Goal: Connect with others: Connect with others

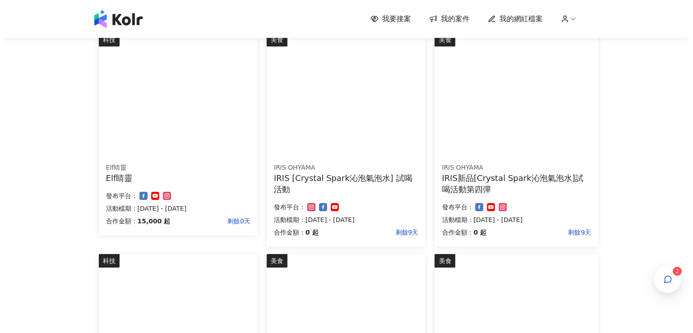
scroll to position [180, 0]
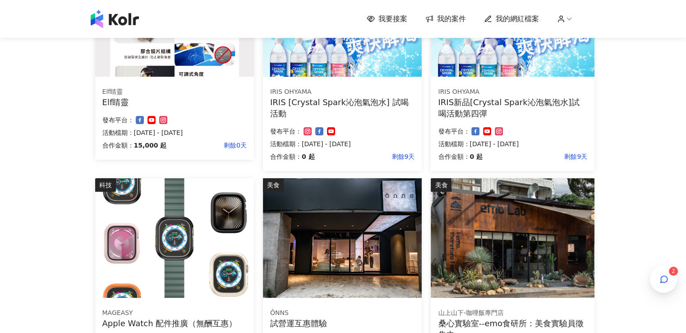
click at [673, 271] on span "2" at bounding box center [674, 271] width 4 height 6
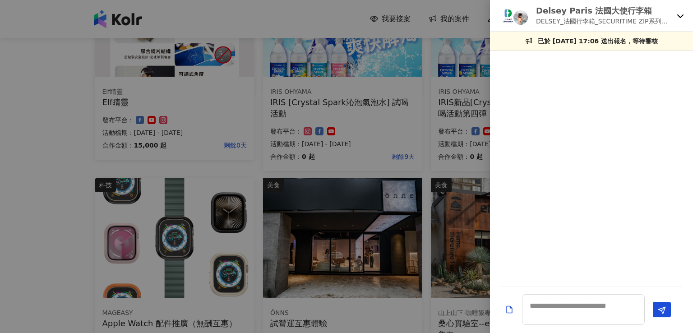
click at [677, 15] on icon at bounding box center [680, 15] width 7 height 7
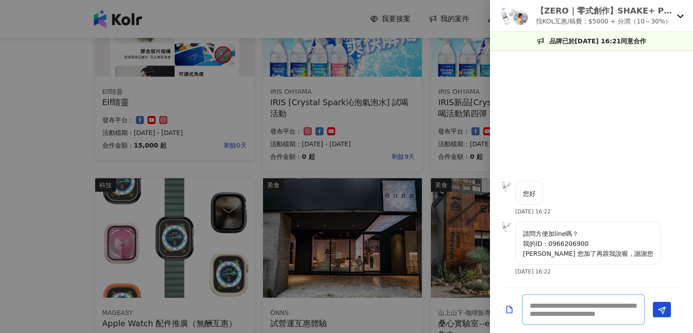
click at [565, 298] on textarea at bounding box center [583, 309] width 123 height 31
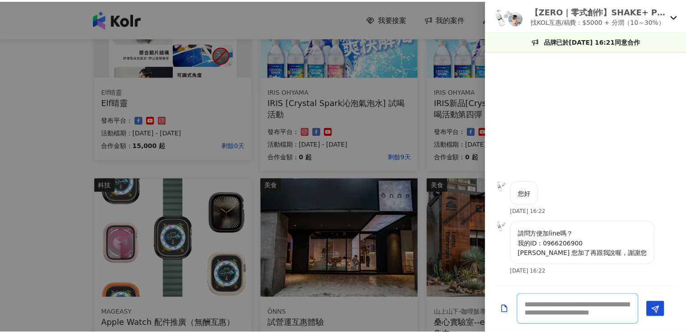
scroll to position [0, 0]
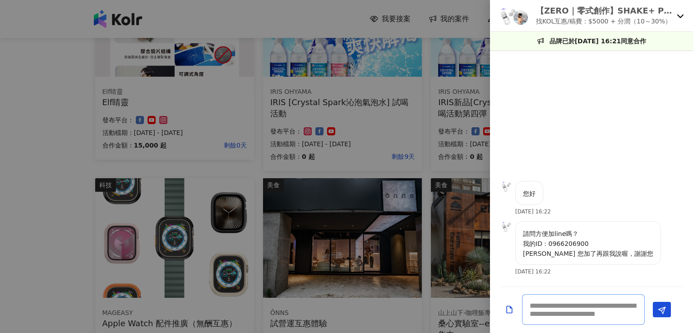
click at [579, 309] on textarea at bounding box center [583, 309] width 123 height 31
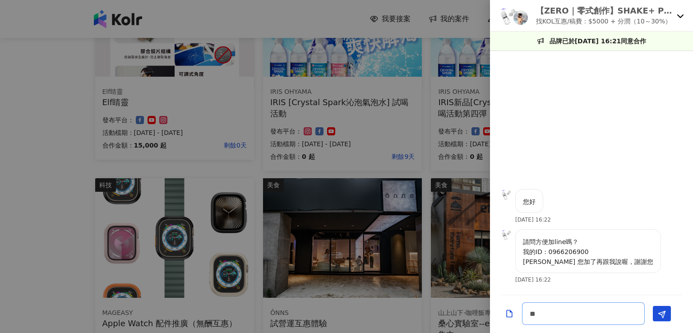
type textarea "*"
type textarea "******"
drag, startPoint x: 668, startPoint y: 311, endPoint x: 670, endPoint y: 300, distance: 11.0
click at [667, 311] on button "Send" at bounding box center [662, 313] width 18 height 15
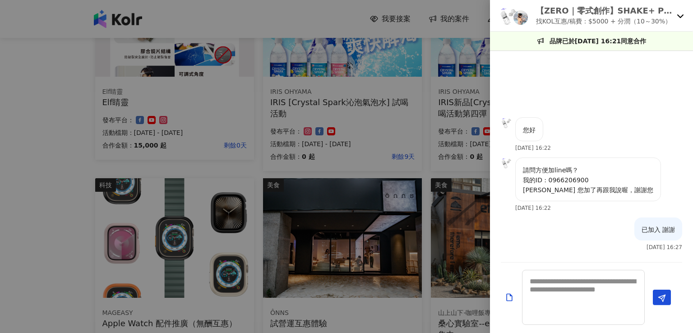
click at [685, 19] on div "【ZERO｜零式創作】SHAKE+ PRO 健康搖搖果昔杯｜全台唯一四季全天候隨行杯果汁機，讓您使用快樂每一天！ 找KOL互惠/稿費：$5000 + 分潤（1…" at bounding box center [591, 16] width 203 height 32
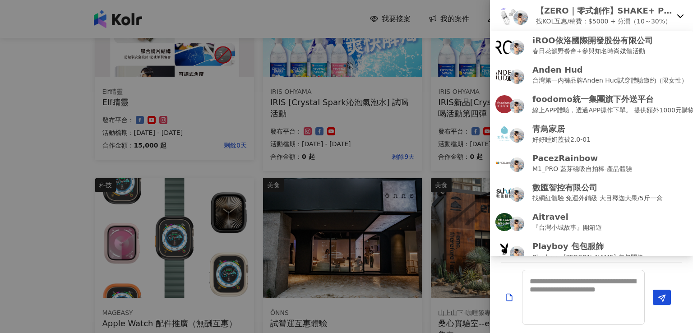
click at [355, 181] on div at bounding box center [346, 166] width 693 height 333
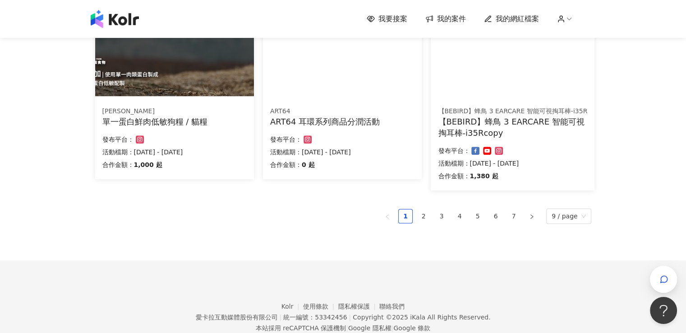
scroll to position [631, 0]
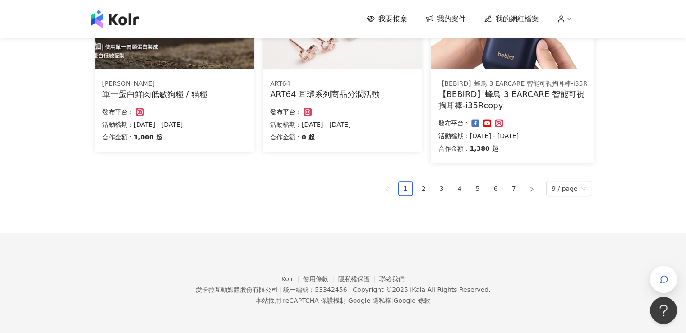
drag, startPoint x: 522, startPoint y: 191, endPoint x: 404, endPoint y: 39, distance: 191.7
click at [521, 191] on link "7" at bounding box center [514, 189] width 14 height 14
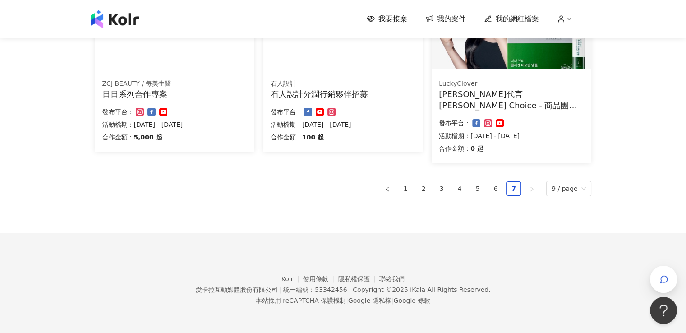
scroll to position [189, 0]
